Goal: Information Seeking & Learning: Learn about a topic

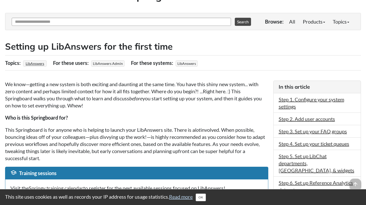
scroll to position [60, 0]
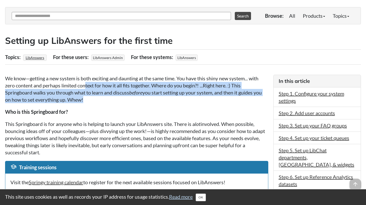
drag, startPoint x: 88, startPoint y: 90, endPoint x: 91, endPoint y: 107, distance: 17.3
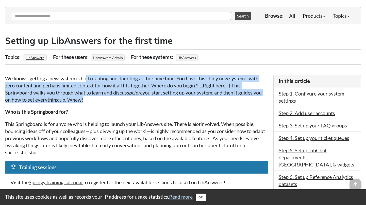
drag, startPoint x: 90, startPoint y: 102, endPoint x: 86, endPoint y: 77, distance: 25.1
click at [86, 77] on p "We know—getting a new system is both exciting and daunting at the same time. Yo…" at bounding box center [136, 89] width 263 height 28
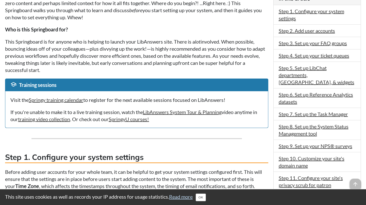
scroll to position [143, 0]
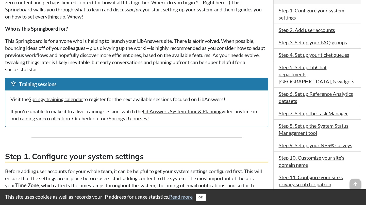
drag, startPoint x: 72, startPoint y: 47, endPoint x: 72, endPoint y: 68, distance: 21.1
click at [72, 68] on p "This Springboard is for anyone who is helping to launch your LibAnswers site. T…" at bounding box center [136, 55] width 263 height 36
drag, startPoint x: 74, startPoint y: 60, endPoint x: 76, endPoint y: 43, distance: 16.4
click at [77, 43] on p "This Springboard is for anyone who is helping to launch your LibAnswers site. T…" at bounding box center [136, 55] width 263 height 36
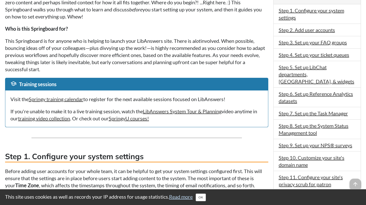
click at [76, 44] on p "This Springboard is for anyone who is helping to launch your LibAnswers site. T…" at bounding box center [136, 55] width 263 height 36
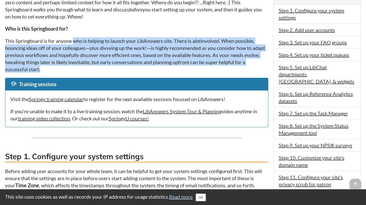
drag, startPoint x: 76, startPoint y: 47, endPoint x: 74, endPoint y: 67, distance: 20.7
click at [74, 67] on p "This Springboard is for anyone who is helping to launch your LibAnswers site. T…" at bounding box center [136, 55] width 263 height 36
click at [74, 68] on p "This Springboard is for anyone who is helping to launch your LibAnswers site. T…" at bounding box center [136, 55] width 263 height 36
drag, startPoint x: 74, startPoint y: 67, endPoint x: 78, endPoint y: 37, distance: 30.1
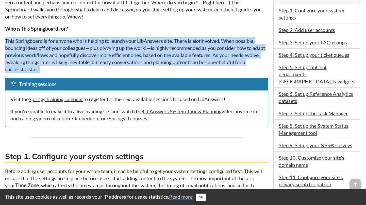
click at [78, 37] on p "This Springboard is for anyone who is helping to launch your LibAnswers site. T…" at bounding box center [136, 55] width 263 height 36
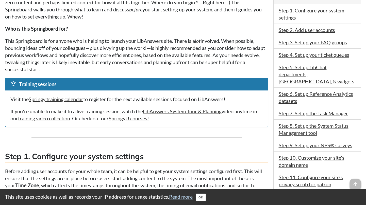
drag, startPoint x: 77, startPoint y: 40, endPoint x: 72, endPoint y: 71, distance: 31.8
click at [72, 71] on p "This Springboard is for anyone who is helping to launch your LibAnswers site. T…" at bounding box center [136, 55] width 263 height 36
click at [73, 70] on p "This Springboard is for anyone who is helping to launch your LibAnswers site. T…" at bounding box center [136, 55] width 263 height 36
drag, startPoint x: 73, startPoint y: 69, endPoint x: 79, endPoint y: 42, distance: 27.5
click at [79, 41] on p "This Springboard is for anyone who is helping to launch your LibAnswers site. T…" at bounding box center [136, 55] width 263 height 36
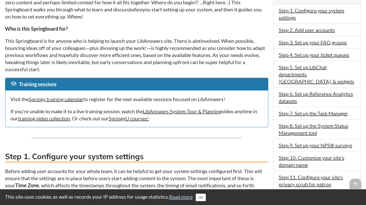
click at [78, 42] on p "This Springboard is for anyone who is helping to launch your LibAnswers site. T…" at bounding box center [136, 55] width 263 height 36
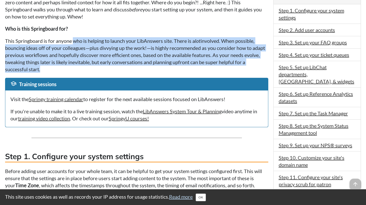
drag, startPoint x: 78, startPoint y: 42, endPoint x: 73, endPoint y: 69, distance: 27.2
click at [73, 69] on p "This Springboard is for anyone who is helping to launch your LibAnswers site. T…" at bounding box center [136, 55] width 263 height 36
drag, startPoint x: 73, startPoint y: 67, endPoint x: 80, endPoint y: 42, distance: 26.1
click at [80, 42] on p "This Springboard is for anyone who is helping to launch your LibAnswers site. T…" at bounding box center [136, 55] width 263 height 36
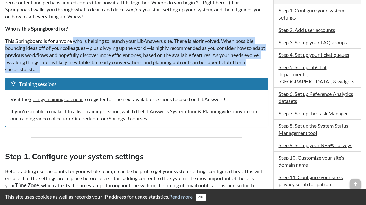
click at [80, 43] on p "This Springboard is for anyone who is helping to launch your LibAnswers site. T…" at bounding box center [136, 55] width 263 height 36
drag, startPoint x: 75, startPoint y: 52, endPoint x: 73, endPoint y: 72, distance: 20.5
click at [73, 72] on p "This Springboard is for anyone who is helping to launch your LibAnswers site. T…" at bounding box center [136, 55] width 263 height 36
click at [73, 71] on p "This Springboard is for anyone who is helping to launch your LibAnswers site. T…" at bounding box center [136, 55] width 263 height 36
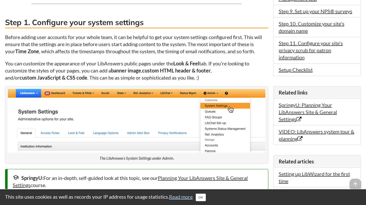
scroll to position [278, 0]
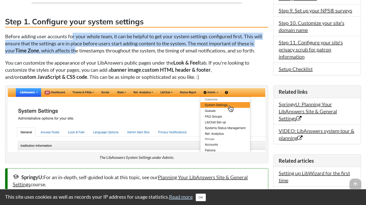
drag, startPoint x: 73, startPoint y: 37, endPoint x: 77, endPoint y: 52, distance: 15.6
click at [77, 52] on p "Before adding user accounts for your whole team, it can be helpful to get your …" at bounding box center [136, 43] width 263 height 21
drag, startPoint x: 77, startPoint y: 52, endPoint x: 85, endPoint y: 36, distance: 17.4
click at [85, 36] on p "Before adding user accounts for your whole team, it can be helpful to get your …" at bounding box center [136, 43] width 263 height 21
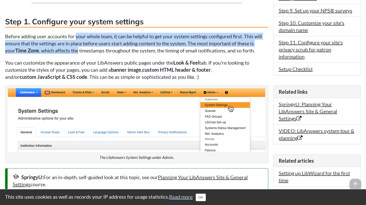
click at [84, 37] on p "Before adding user accounts for your whole team, it can be helpful to get your …" at bounding box center [136, 43] width 263 height 21
drag, startPoint x: 84, startPoint y: 37, endPoint x: 80, endPoint y: 52, distance: 15.1
click at [80, 52] on p "Before adding user accounts for your whole team, it can be helpful to get your …" at bounding box center [136, 43] width 263 height 21
click at [81, 52] on p "Before adding user accounts for your whole team, it can be helpful to get your …" at bounding box center [136, 43] width 263 height 21
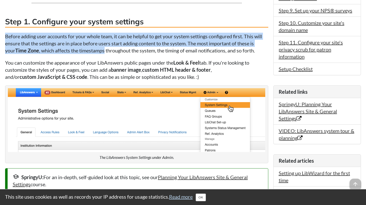
drag, startPoint x: 81, startPoint y: 52, endPoint x: 86, endPoint y: 32, distance: 20.5
click at [85, 33] on p "Before adding user accounts for your whole team, it can be helpful to get your …" at bounding box center [136, 43] width 263 height 21
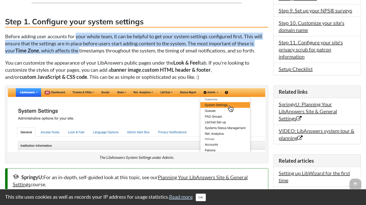
drag, startPoint x: 83, startPoint y: 36, endPoint x: 80, endPoint y: 49, distance: 13.6
click at [80, 49] on p "Before adding user accounts for your whole team, it can be helpful to get your …" at bounding box center [136, 43] width 263 height 21
drag, startPoint x: 83, startPoint y: 45, endPoint x: 86, endPoint y: 36, distance: 10.0
click at [87, 35] on p "Before adding user accounts for your whole team, it can be helpful to get your …" at bounding box center [136, 43] width 263 height 21
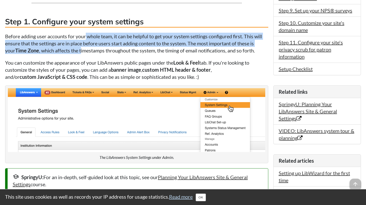
click at [86, 36] on p "Before adding user accounts for your whole team, it can be helpful to get your …" at bounding box center [136, 43] width 263 height 21
drag, startPoint x: 86, startPoint y: 36, endPoint x: 83, endPoint y: 51, distance: 15.3
click at [83, 51] on p "Before adding user accounts for your whole team, it can be helpful to get your …" at bounding box center [136, 43] width 263 height 21
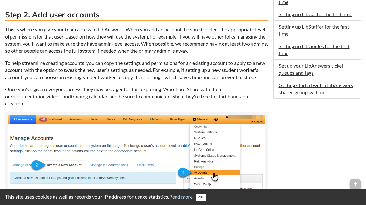
scroll to position [522, 0]
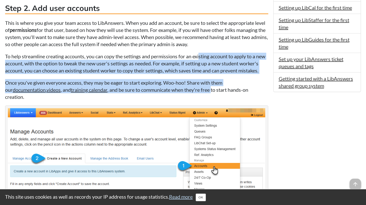
drag, startPoint x: 209, startPoint y: 99, endPoint x: 201, endPoint y: 55, distance: 45.0
click at [201, 55] on p "To help streamline creating accounts, you can copy the settings and permissions…" at bounding box center [136, 63] width 263 height 21
drag, startPoint x: 201, startPoint y: 55, endPoint x: 204, endPoint y: 98, distance: 43.6
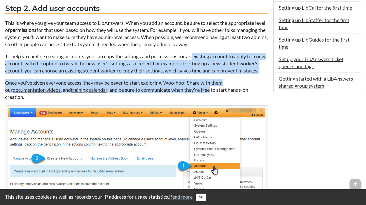
click at [204, 98] on p "Once you've given everyone access, they may be eager to start exploring. Woo-ho…" at bounding box center [136, 89] width 263 height 21
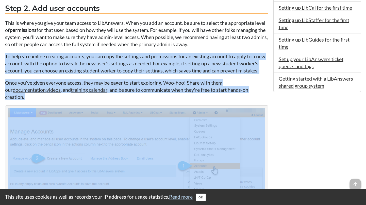
drag, startPoint x: 210, startPoint y: 101, endPoint x: 205, endPoint y: 50, distance: 51.8
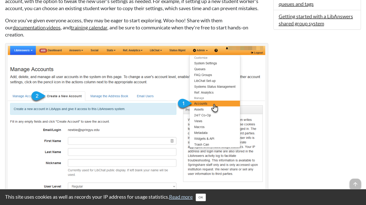
scroll to position [602, 0]
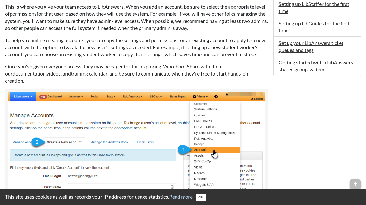
scroll to position [0, 0]
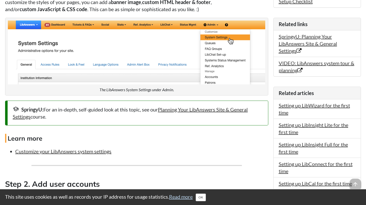
scroll to position [346, 0]
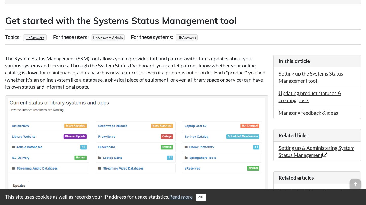
scroll to position [82, 0]
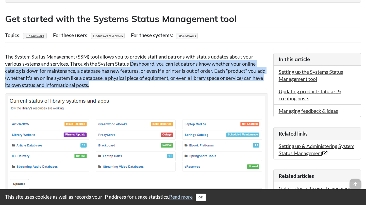
drag, startPoint x: 131, startPoint y: 65, endPoint x: 130, endPoint y: 85, distance: 20.3
click at [130, 85] on p "The System Status Management (SSM) tool allows you to provide staff and patrons…" at bounding box center [136, 71] width 263 height 36
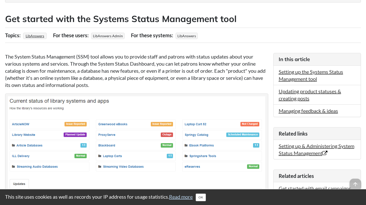
click at [130, 85] on p "The System Status Management (SSM) tool allows you to provide staff and patrons…" at bounding box center [136, 71] width 263 height 36
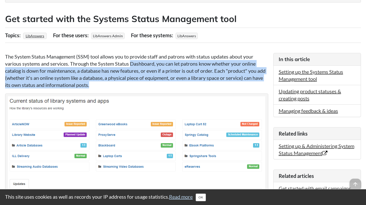
drag, startPoint x: 130, startPoint y: 84, endPoint x: 129, endPoint y: 61, distance: 23.1
click at [130, 61] on p "The System Status Management (SSM) tool allows you to provide staff and patrons…" at bounding box center [136, 71] width 263 height 36
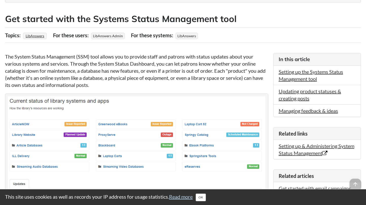
click at [129, 61] on p "The System Status Management (SSM) tool allows you to provide staff and patrons…" at bounding box center [136, 71] width 263 height 36
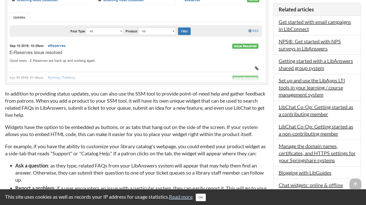
scroll to position [268, 0]
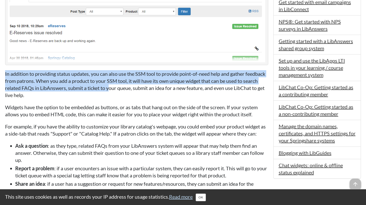
drag, startPoint x: 127, startPoint y: 70, endPoint x: 125, endPoint y: 92, distance: 21.7
click at [125, 91] on p "In addition to providing status updates, you can also use the SSM tool to provi…" at bounding box center [136, 84] width 263 height 28
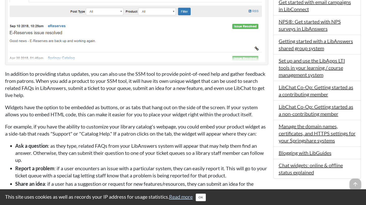
click at [124, 94] on p "In addition to providing status updates, you can also use the SSM tool to provi…" at bounding box center [136, 84] width 263 height 28
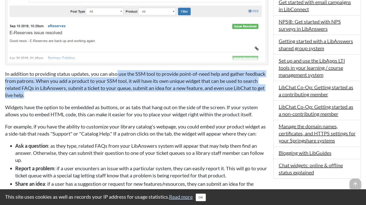
drag, startPoint x: 124, startPoint y: 97, endPoint x: 118, endPoint y: 74, distance: 23.9
click at [118, 74] on p "In addition to providing status updates, you can also use the SSM tool to provi…" at bounding box center [136, 84] width 263 height 28
click at [117, 75] on p "In addition to providing status updates, you can also use the SSM tool to provi…" at bounding box center [136, 84] width 263 height 28
drag, startPoint x: 117, startPoint y: 75, endPoint x: 117, endPoint y: 96, distance: 21.6
click at [117, 96] on p "In addition to providing status updates, you can also use the SSM tool to provi…" at bounding box center [136, 84] width 263 height 28
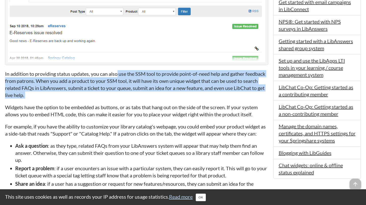
click at [117, 96] on p "In addition to providing status updates, you can also use the SSM tool to provi…" at bounding box center [136, 84] width 263 height 28
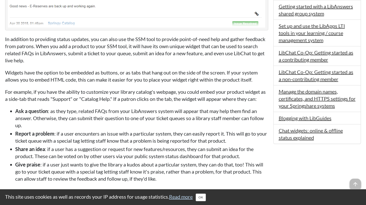
scroll to position [310, 0]
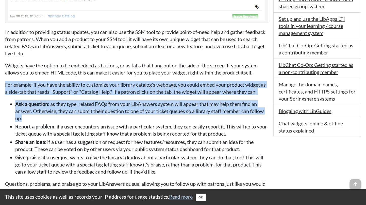
drag, startPoint x: 118, startPoint y: 117, endPoint x: 108, endPoint y: 77, distance: 40.5
drag, startPoint x: 107, startPoint y: 78, endPoint x: 115, endPoint y: 116, distance: 38.4
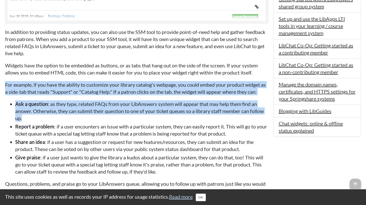
click at [115, 116] on li "Ask a question : as they type, related FAQs from your LibAnswers system will ap…" at bounding box center [141, 111] width 253 height 21
drag, startPoint x: 115, startPoint y: 116, endPoint x: 104, endPoint y: 78, distance: 39.0
drag, startPoint x: 104, startPoint y: 78, endPoint x: 103, endPoint y: 118, distance: 40.1
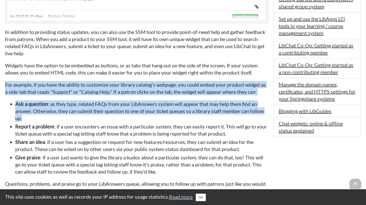
click at [103, 118] on li "Ask a question : as they type, related FAQs from your LibAnswers system will ap…" at bounding box center [141, 111] width 253 height 21
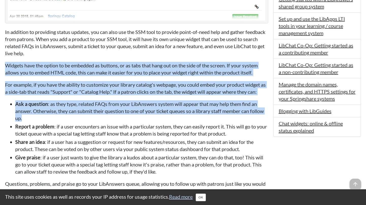
drag, startPoint x: 103, startPoint y: 118, endPoint x: 123, endPoint y: 59, distance: 62.9
drag, startPoint x: 120, startPoint y: 60, endPoint x: 108, endPoint y: 117, distance: 58.4
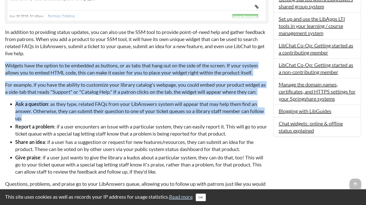
click at [108, 117] on li "Ask a question : as they type, related FAQs from your LibAnswers system will ap…" at bounding box center [141, 111] width 253 height 21
drag, startPoint x: 108, startPoint y: 117, endPoint x: 129, endPoint y: 59, distance: 60.8
drag, startPoint x: 128, startPoint y: 59, endPoint x: 110, endPoint y: 121, distance: 64.8
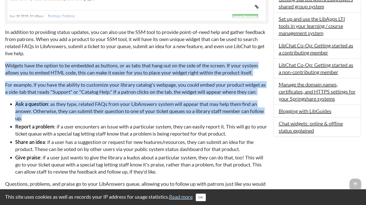
click at [110, 121] on li "Ask a question : as they type, related FAQs from your LibAnswers system will ap…" at bounding box center [141, 111] width 253 height 21
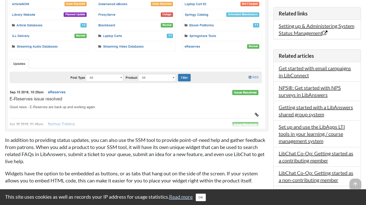
scroll to position [189, 0]
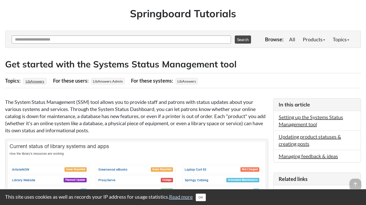
scroll to position [32, 0]
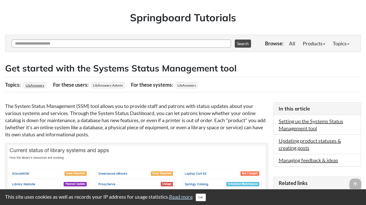
click at [286, 92] on div "Topics: LibAnswers For these users: LibAnswers Admin For these systems: LibAnsw…" at bounding box center [183, 84] width 356 height 15
click at [318, 44] on link "Products" at bounding box center [314, 43] width 30 height 10
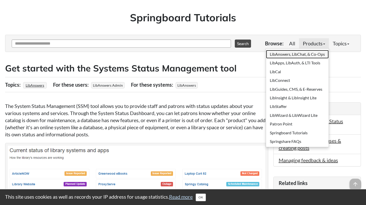
click at [315, 51] on link "LibAnswers, LibChat, & Co-Ops" at bounding box center [297, 54] width 63 height 9
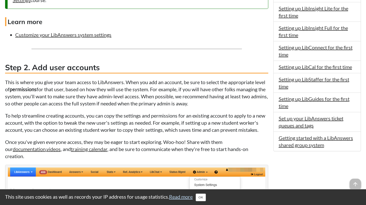
scroll to position [469, 0]
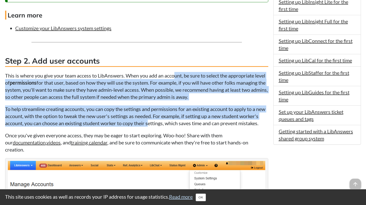
drag, startPoint x: 176, startPoint y: 78, endPoint x: 170, endPoint y: 124, distance: 46.3
click at [170, 124] on p "To help streamline creating accounts, you can copy the settings and permissions…" at bounding box center [136, 116] width 263 height 21
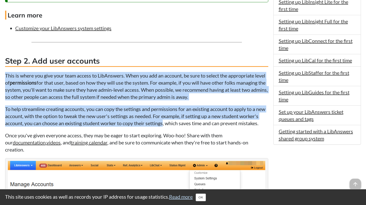
drag, startPoint x: 170, startPoint y: 124, endPoint x: 163, endPoint y: 71, distance: 53.6
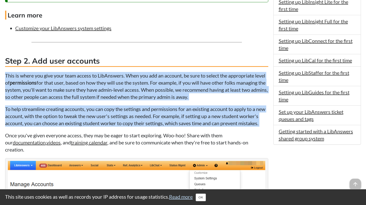
drag, startPoint x: 163, startPoint y: 71, endPoint x: 154, endPoint y: 133, distance: 63.1
click at [154, 127] on p "To help streamline creating accounts, you can copy the settings and permissions…" at bounding box center [136, 116] width 263 height 21
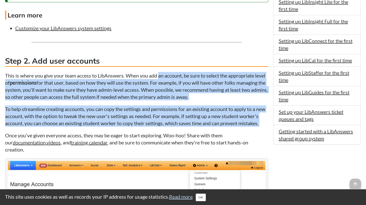
drag, startPoint x: 154, startPoint y: 133, endPoint x: 161, endPoint y: 73, distance: 60.4
click at [161, 73] on p "This is where you give your team access to LibAnswers. When you add an account,…" at bounding box center [136, 86] width 263 height 28
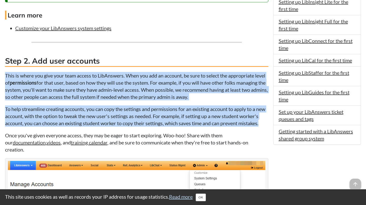
drag, startPoint x: 160, startPoint y: 70, endPoint x: 152, endPoint y: 131, distance: 61.3
click at [152, 127] on p "To help streamline creating accounts, you can copy the settings and permissions…" at bounding box center [136, 116] width 263 height 21
drag, startPoint x: 152, startPoint y: 131, endPoint x: 154, endPoint y: 68, distance: 63.0
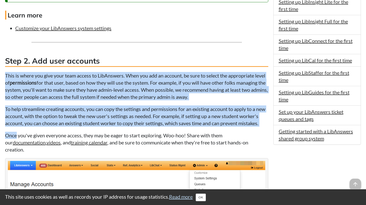
drag, startPoint x: 146, startPoint y: 84, endPoint x: 153, endPoint y: 134, distance: 50.0
click at [153, 127] on p "To help streamline creating accounts, you can copy the settings and permissions…" at bounding box center [136, 116] width 263 height 21
drag, startPoint x: 153, startPoint y: 134, endPoint x: 154, endPoint y: 70, distance: 63.5
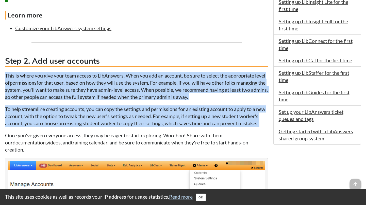
click at [155, 83] on p "This is where you give your team access to LibAnswers. When you add an account,…" at bounding box center [136, 86] width 263 height 28
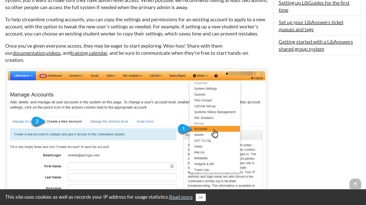
scroll to position [561, 0]
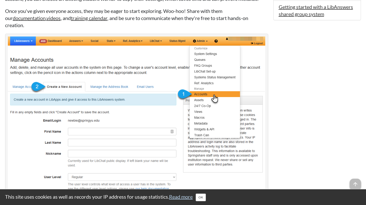
scroll to position [598, 0]
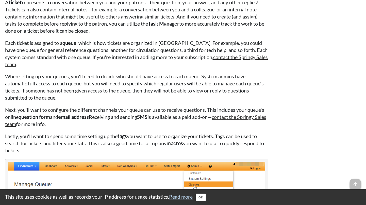
scroll to position [1167, 0]
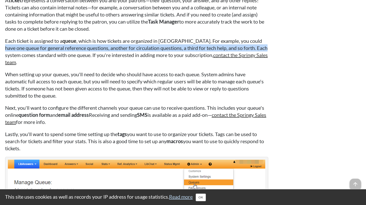
drag, startPoint x: 258, startPoint y: 44, endPoint x: 270, endPoint y: 46, distance: 11.9
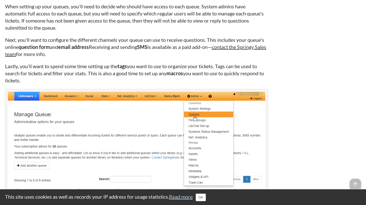
scroll to position [1237, 0]
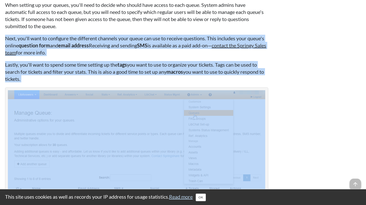
drag, startPoint x: 289, startPoint y: 42, endPoint x: 271, endPoint y: 35, distance: 18.8
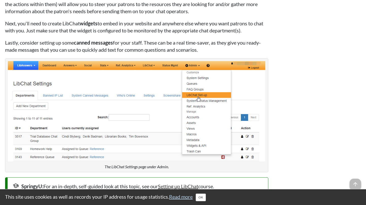
scroll to position [1657, 0]
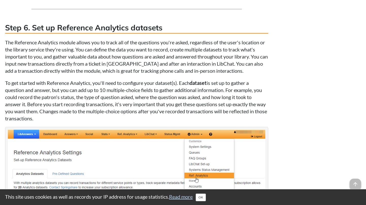
scroll to position [1919, 0]
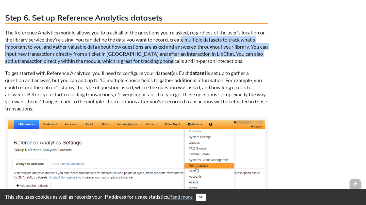
drag, startPoint x: 183, startPoint y: 42, endPoint x: 179, endPoint y: 66, distance: 24.1
click at [179, 65] on p "The Reference Analytics module allows you to track all of the questions you're …" at bounding box center [136, 47] width 263 height 36
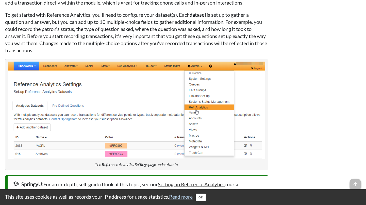
scroll to position [1974, 0]
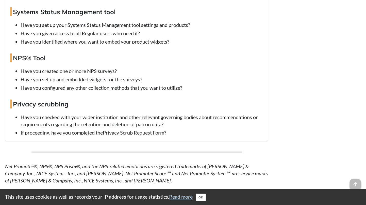
scroll to position [3829, 0]
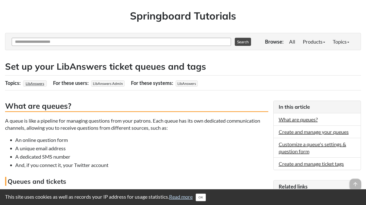
scroll to position [36, 0]
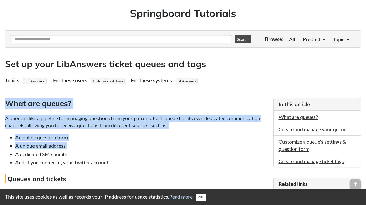
drag, startPoint x: 203, startPoint y: 96, endPoint x: 201, endPoint y: 151, distance: 55.2
click at [201, 151] on ul "An online question form A unique email address A dedicated SMS number And, if y…" at bounding box center [136, 150] width 263 height 32
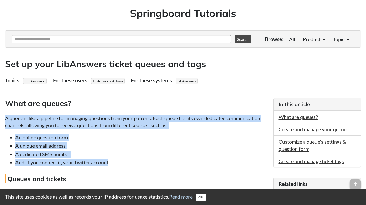
drag, startPoint x: 197, startPoint y: 166, endPoint x: 192, endPoint y: 112, distance: 54.8
drag, startPoint x: 192, startPoint y: 112, endPoint x: 185, endPoint y: 167, distance: 55.6
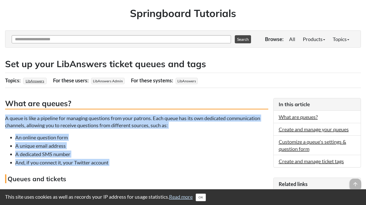
click at [185, 166] on li "And, if you connect it, your Twitter account" at bounding box center [141, 162] width 253 height 7
drag, startPoint x: 185, startPoint y: 165, endPoint x: 196, endPoint y: 106, distance: 60.1
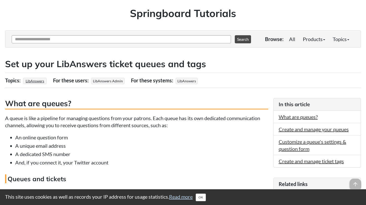
click at [195, 107] on h3 "What are queues?" at bounding box center [136, 103] width 263 height 11
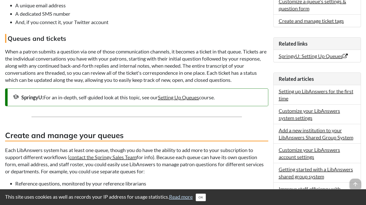
scroll to position [178, 0]
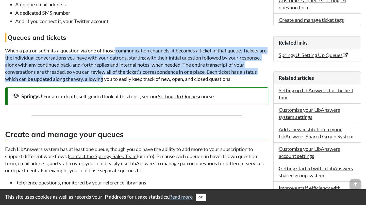
drag, startPoint x: 118, startPoint y: 82, endPoint x: 115, endPoint y: 55, distance: 27.9
click at [115, 54] on p "When a patron submits a question via one of those communication channels, it be…" at bounding box center [136, 65] width 263 height 36
click at [115, 55] on p "When a patron submits a question via one of those communication channels, it be…" at bounding box center [136, 65] width 263 height 36
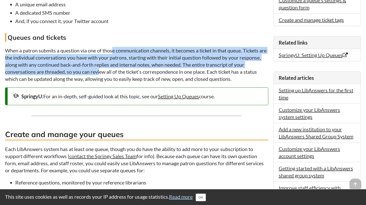
drag, startPoint x: 110, startPoint y: 62, endPoint x: 113, endPoint y: 82, distance: 19.6
click at [113, 82] on p "When a patron submits a question via one of those communication channels, it be…" at bounding box center [136, 65] width 263 height 36
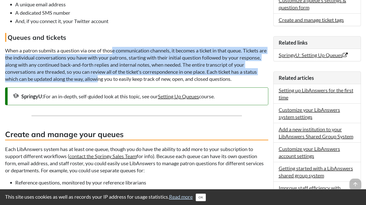
click at [113, 82] on p "When a patron submits a question via one of those communication channels, it be…" at bounding box center [136, 65] width 263 height 36
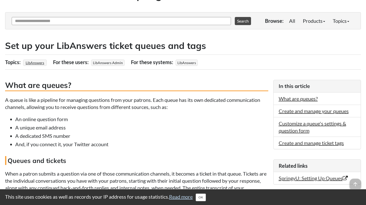
scroll to position [0, 0]
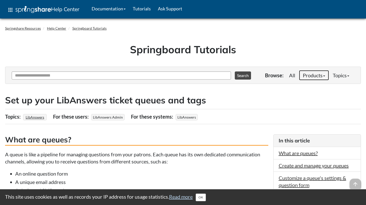
click at [304, 77] on link "Products" at bounding box center [314, 75] width 30 height 10
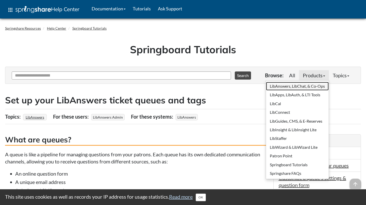
click at [297, 88] on link "LibAnswers, LibChat, & Co-Ops" at bounding box center [297, 86] width 63 height 9
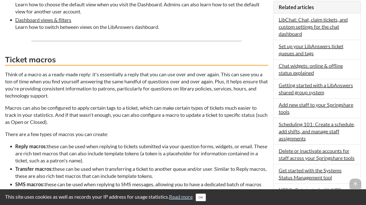
scroll to position [384, 0]
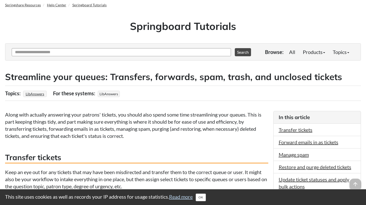
scroll to position [25, 0]
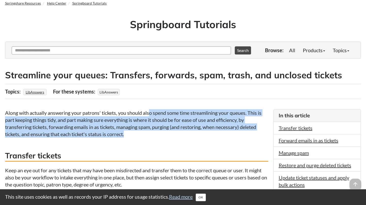
drag, startPoint x: 150, startPoint y: 113, endPoint x: 148, endPoint y: 133, distance: 20.2
click at [148, 133] on p "Along with actually answering your patrons' tickets, you should also spend some…" at bounding box center [136, 123] width 263 height 28
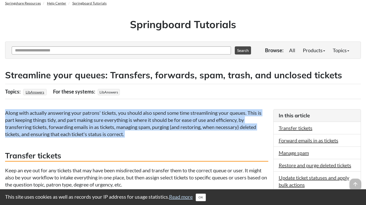
drag, startPoint x: 148, startPoint y: 133, endPoint x: 146, endPoint y: 109, distance: 24.4
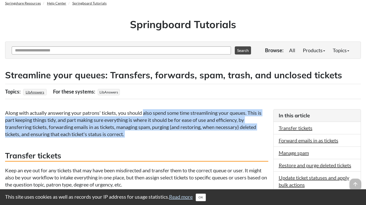
drag, startPoint x: 141, startPoint y: 122, endPoint x: 141, endPoint y: 138, distance: 16.0
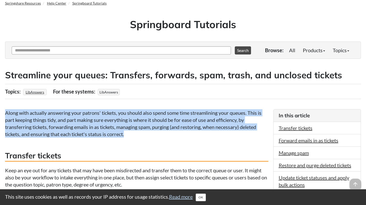
drag, startPoint x: 141, startPoint y: 136, endPoint x: 152, endPoint y: 102, distance: 35.8
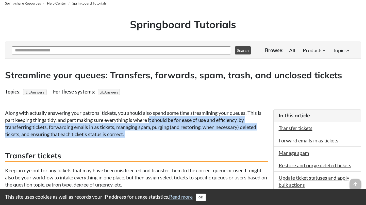
drag, startPoint x: 152, startPoint y: 123, endPoint x: 152, endPoint y: 141, distance: 17.8
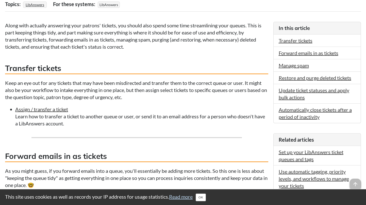
scroll to position [114, 0]
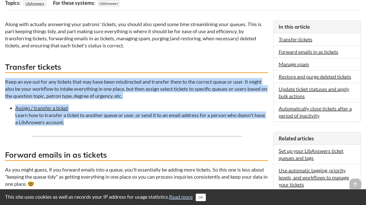
drag, startPoint x: 150, startPoint y: 131, endPoint x: 162, endPoint y: 73, distance: 58.6
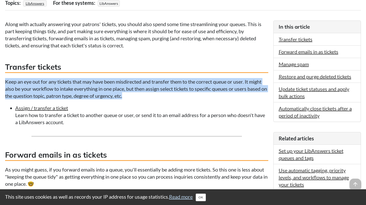
drag, startPoint x: 162, startPoint y: 73, endPoint x: 161, endPoint y: 96, distance: 22.7
click at [160, 96] on p "Keep an eye out for any tickets that may have been misdirected and transfer the…" at bounding box center [136, 88] width 263 height 21
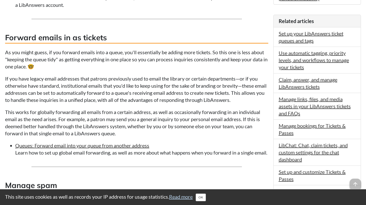
scroll to position [235, 0]
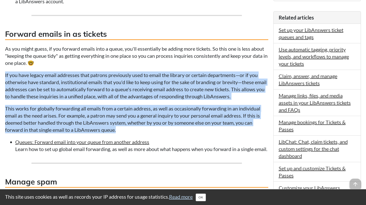
drag, startPoint x: 131, startPoint y: 63, endPoint x: 149, endPoint y: 131, distance: 70.7
click at [149, 131] on p "This works for globally forwarding all emails from a certain address, as well a…" at bounding box center [136, 119] width 263 height 28
drag, startPoint x: 149, startPoint y: 131, endPoint x: 144, endPoint y: 68, distance: 63.2
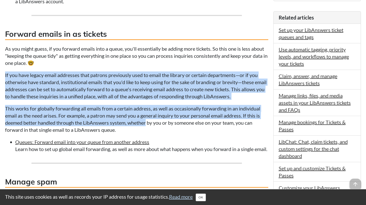
drag, startPoint x: 144, startPoint y: 68, endPoint x: 134, endPoint y: 126, distance: 59.0
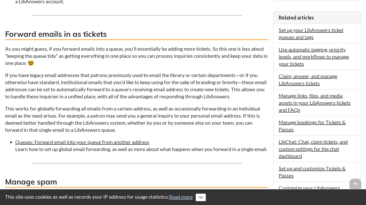
click at [135, 126] on p "This works for globally forwarding all emails from a certain address, as well a…" at bounding box center [136, 119] width 263 height 28
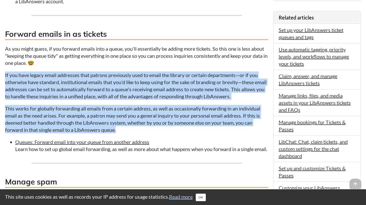
drag, startPoint x: 135, startPoint y: 131, endPoint x: 139, endPoint y: 71, distance: 60.4
drag, startPoint x: 139, startPoint y: 71, endPoint x: 136, endPoint y: 133, distance: 61.6
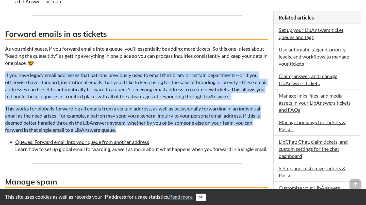
click at [136, 132] on p "This works for globally forwarding all emails from a certain address, as well a…" at bounding box center [136, 119] width 263 height 28
drag, startPoint x: 136, startPoint y: 132, endPoint x: 145, endPoint y: 68, distance: 64.2
drag, startPoint x: 145, startPoint y: 73, endPoint x: 137, endPoint y: 135, distance: 63.0
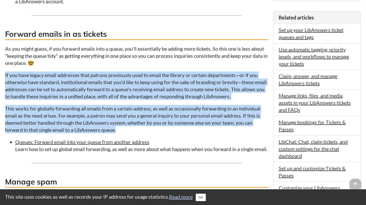
drag, startPoint x: 138, startPoint y: 134, endPoint x: 149, endPoint y: 66, distance: 69.0
click at [149, 66] on p "As you might guess, if you forward emails into a queue, you'll essentially be a…" at bounding box center [136, 55] width 263 height 21
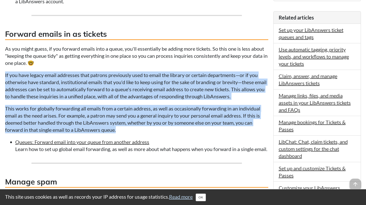
drag, startPoint x: 149, startPoint y: 66, endPoint x: 143, endPoint y: 130, distance: 64.0
click at [143, 130] on p "This works for globally forwarding all emails from a certain address, as well a…" at bounding box center [136, 119] width 263 height 28
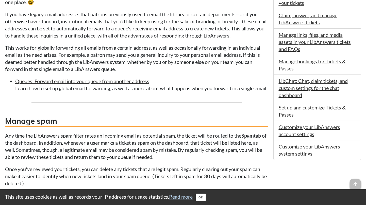
scroll to position [298, 0]
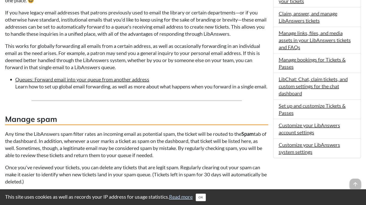
click at [200, 28] on p "If you have legacy email addresses that patrons previously used to email the li…" at bounding box center [136, 23] width 263 height 28
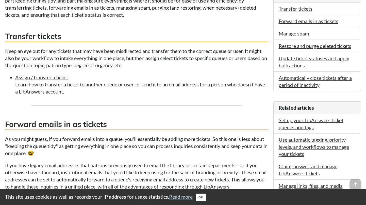
scroll to position [145, 0]
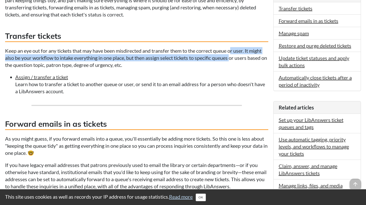
drag, startPoint x: 235, startPoint y: 51, endPoint x: 233, endPoint y: 60, distance: 9.1
click at [233, 60] on p "Keep an eye out for any tickets that may have been misdirected and transfer the…" at bounding box center [136, 57] width 263 height 21
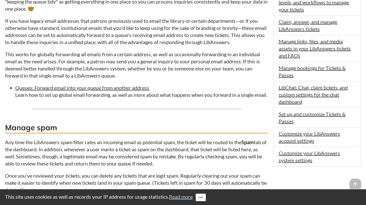
scroll to position [293, 0]
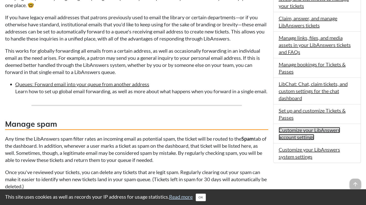
click at [309, 131] on link "Customize your LibAnswers account settings" at bounding box center [309, 133] width 61 height 13
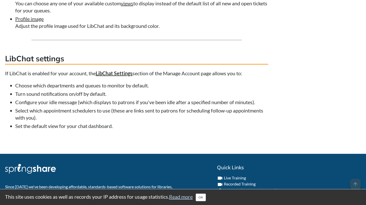
scroll to position [433, 0]
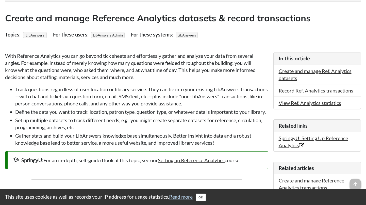
scroll to position [85, 0]
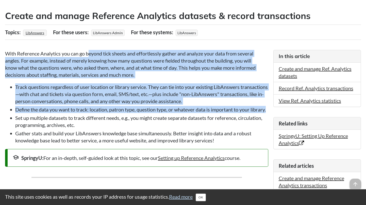
drag, startPoint x: 89, startPoint y: 57, endPoint x: 90, endPoint y: 115, distance: 58.4
click at [90, 113] on li "Define the data you want to track: location, patron type, question type, or wha…" at bounding box center [141, 109] width 253 height 7
drag, startPoint x: 90, startPoint y: 115, endPoint x: 96, endPoint y: 55, distance: 60.8
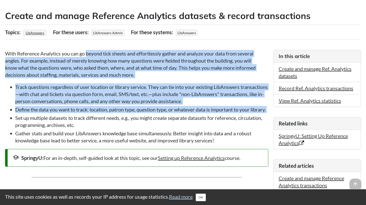
click at [96, 55] on p "With Reference Analytics you can go beyond tick sheets and effortlessly gather …" at bounding box center [136, 64] width 263 height 28
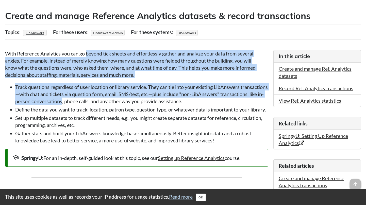
drag, startPoint x: 96, startPoint y: 55, endPoint x: 93, endPoint y: 104, distance: 49.1
click at [93, 104] on li "Track questions regardless of user location or library service. They can tie in…" at bounding box center [141, 94] width 253 height 21
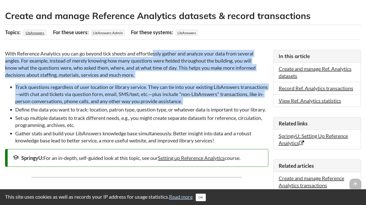
drag, startPoint x: 97, startPoint y: 106, endPoint x: 155, endPoint y: 54, distance: 78.1
click at [155, 54] on p "With Reference Analytics you can go beyond tick sheets and effortlessly gather …" at bounding box center [136, 64] width 263 height 28
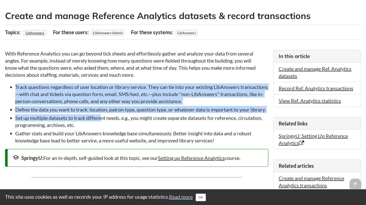
drag, startPoint x: 133, startPoint y: 87, endPoint x: 101, endPoint y: 128, distance: 51.3
click at [101, 128] on ul "Track questions regardless of user location or library service. They can tie in…" at bounding box center [136, 114] width 263 height 61
click at [101, 128] on li "Set up multiple datasets to track different needs, e.g., you might create separ…" at bounding box center [141, 122] width 253 height 14
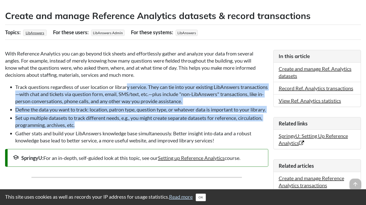
drag, startPoint x: 101, startPoint y: 133, endPoint x: 127, endPoint y: 87, distance: 53.4
click at [127, 87] on ul "Track questions regardless of user location or library service. They can tie in…" at bounding box center [136, 114] width 263 height 61
click at [127, 87] on li "Track questions regardless of user location or library service. They can tie in…" at bounding box center [141, 94] width 253 height 21
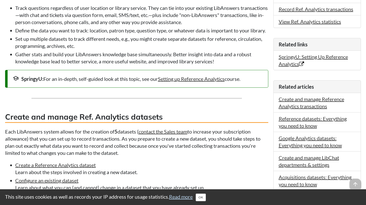
scroll to position [171, 0]
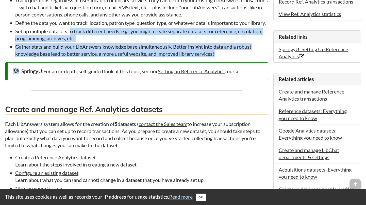
drag, startPoint x: 72, startPoint y: 38, endPoint x: 64, endPoint y: 68, distance: 30.5
click at [64, 68] on div "With Reference Analytics you can go beyond tick sheets and effortlessly gather …" at bounding box center [136, 202] width 263 height 479
click at [64, 67] on div "With Reference Analytics you can go beyond tick sheets and effortlessly gather …" at bounding box center [136, 202] width 263 height 479
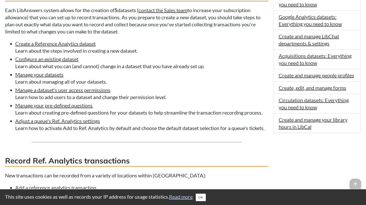
scroll to position [279, 0]
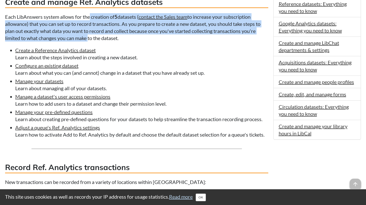
drag, startPoint x: 90, startPoint y: 26, endPoint x: 88, endPoint y: 45, distance: 19.2
click at [88, 42] on p "Each LibAnswers system allows for the creation of 5 datasets ( contact the Sale…" at bounding box center [136, 27] width 263 height 28
drag, startPoint x: 88, startPoint y: 45, endPoint x: 85, endPoint y: 27, distance: 17.7
click at [85, 27] on p "Each LibAnswers system allows for the creation of 5 datasets ( contact the Sale…" at bounding box center [136, 27] width 263 height 28
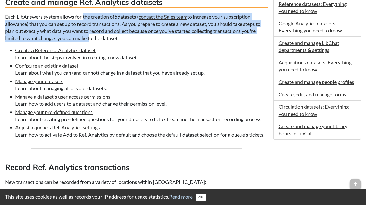
click at [85, 27] on p "Each LibAnswers system allows for the creation of 5 datasets ( contact the Sale…" at bounding box center [136, 27] width 263 height 28
drag, startPoint x: 85, startPoint y: 27, endPoint x: 84, endPoint y: 48, distance: 20.6
click at [84, 42] on p "Each LibAnswers system allows for the creation of 5 datasets ( contact the Sale…" at bounding box center [136, 27] width 263 height 28
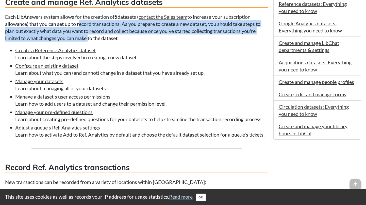
drag, startPoint x: 85, startPoint y: 46, endPoint x: 87, endPoint y: 34, distance: 12.9
click at [88, 33] on p "Each LibAnswers system allows for the creation of 5 datasets ( contact the Sale…" at bounding box center [136, 27] width 263 height 28
click at [87, 34] on p "Each LibAnswers system allows for the creation of 5 datasets ( contact the Sale…" at bounding box center [136, 27] width 263 height 28
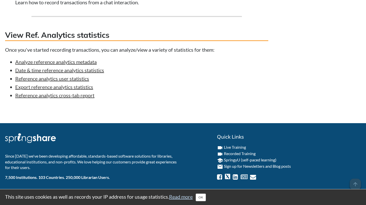
scroll to position [530, 0]
